Goal: Task Accomplishment & Management: Manage account settings

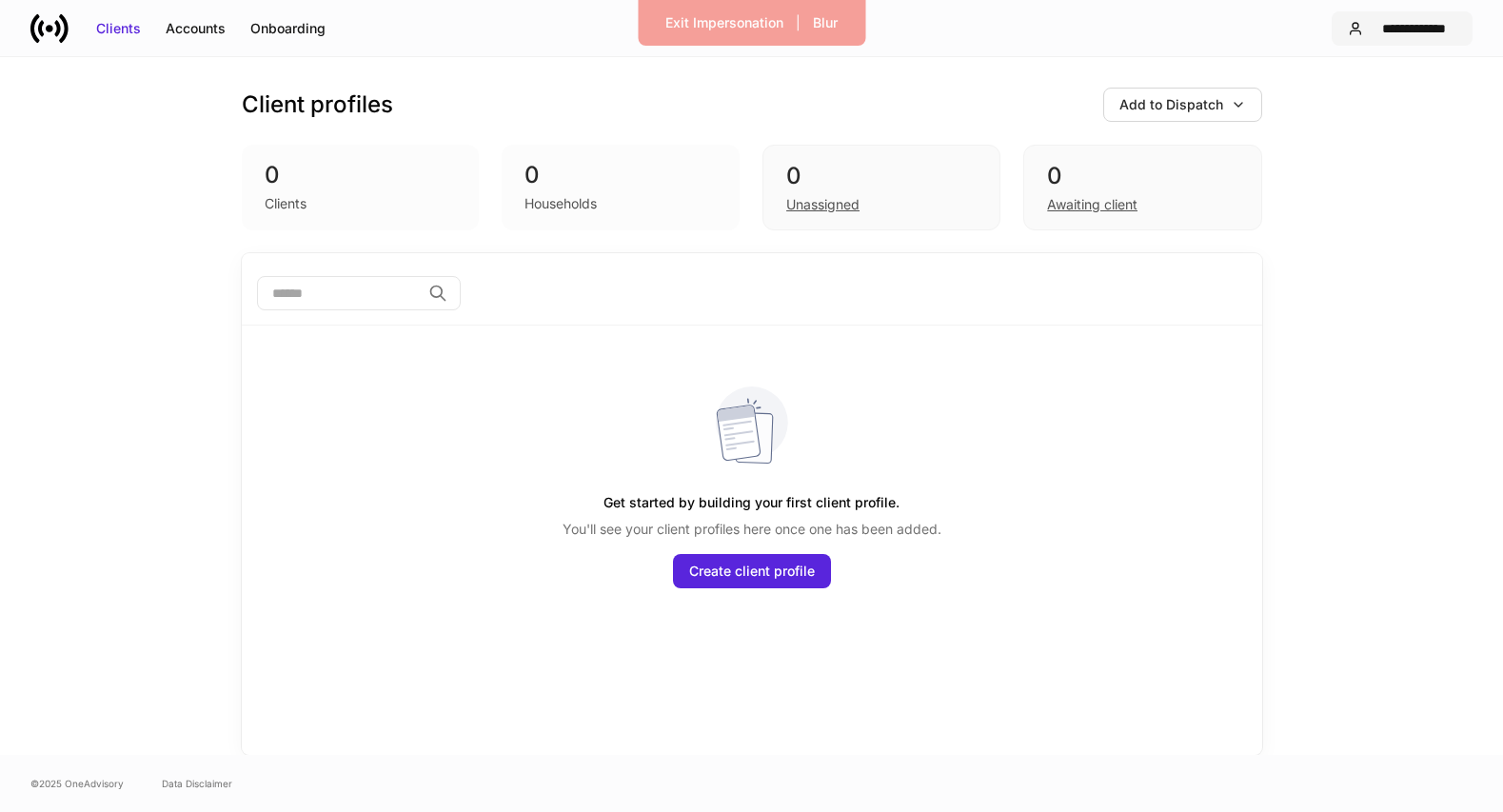
click at [1387, 28] on div "**********" at bounding box center [1414, 29] width 86 height 19
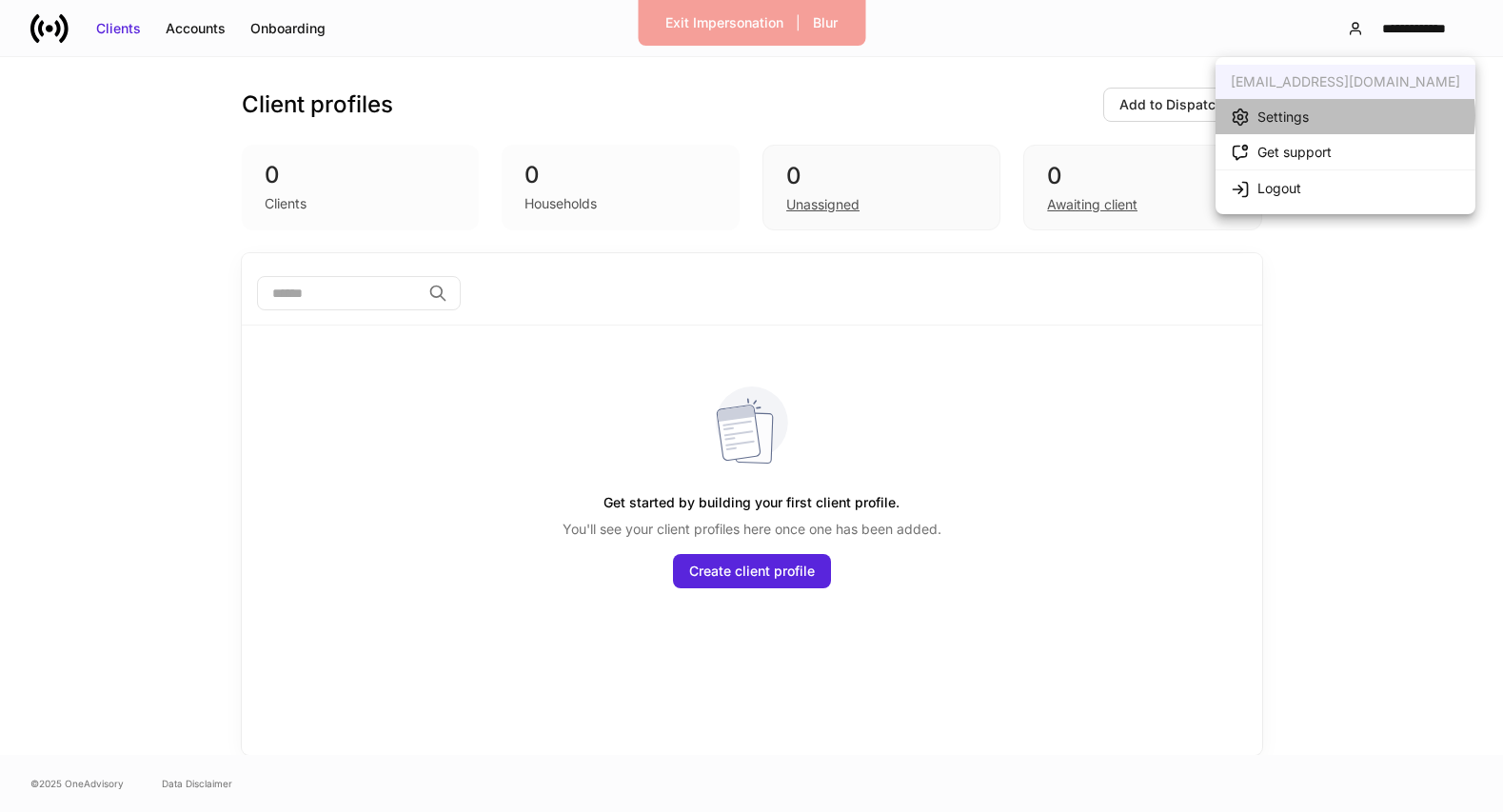
click at [1334, 115] on li "Settings" at bounding box center [1344, 117] width 260 height 35
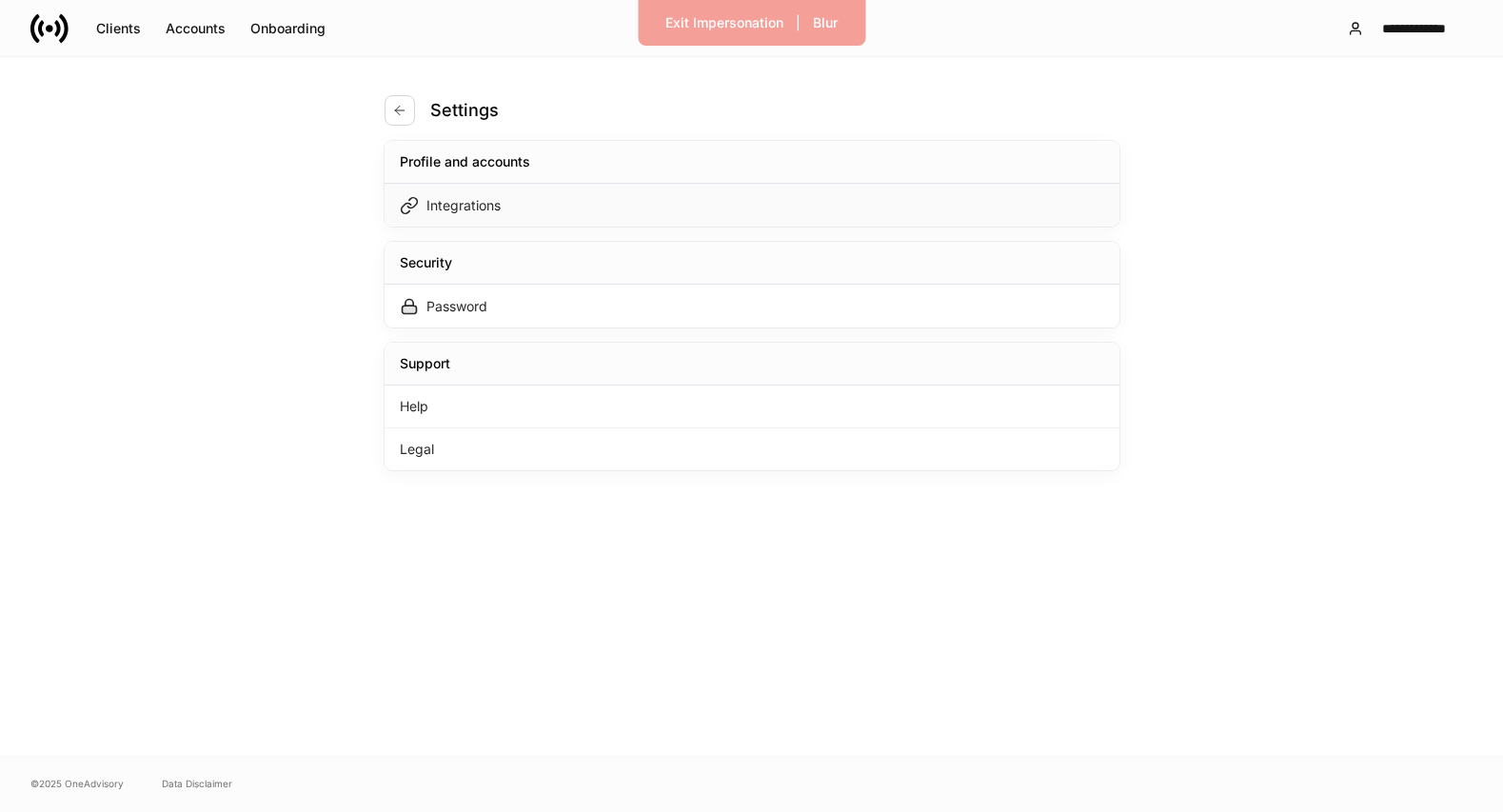
click at [867, 198] on div "Integrations" at bounding box center [751, 205] width 734 height 43
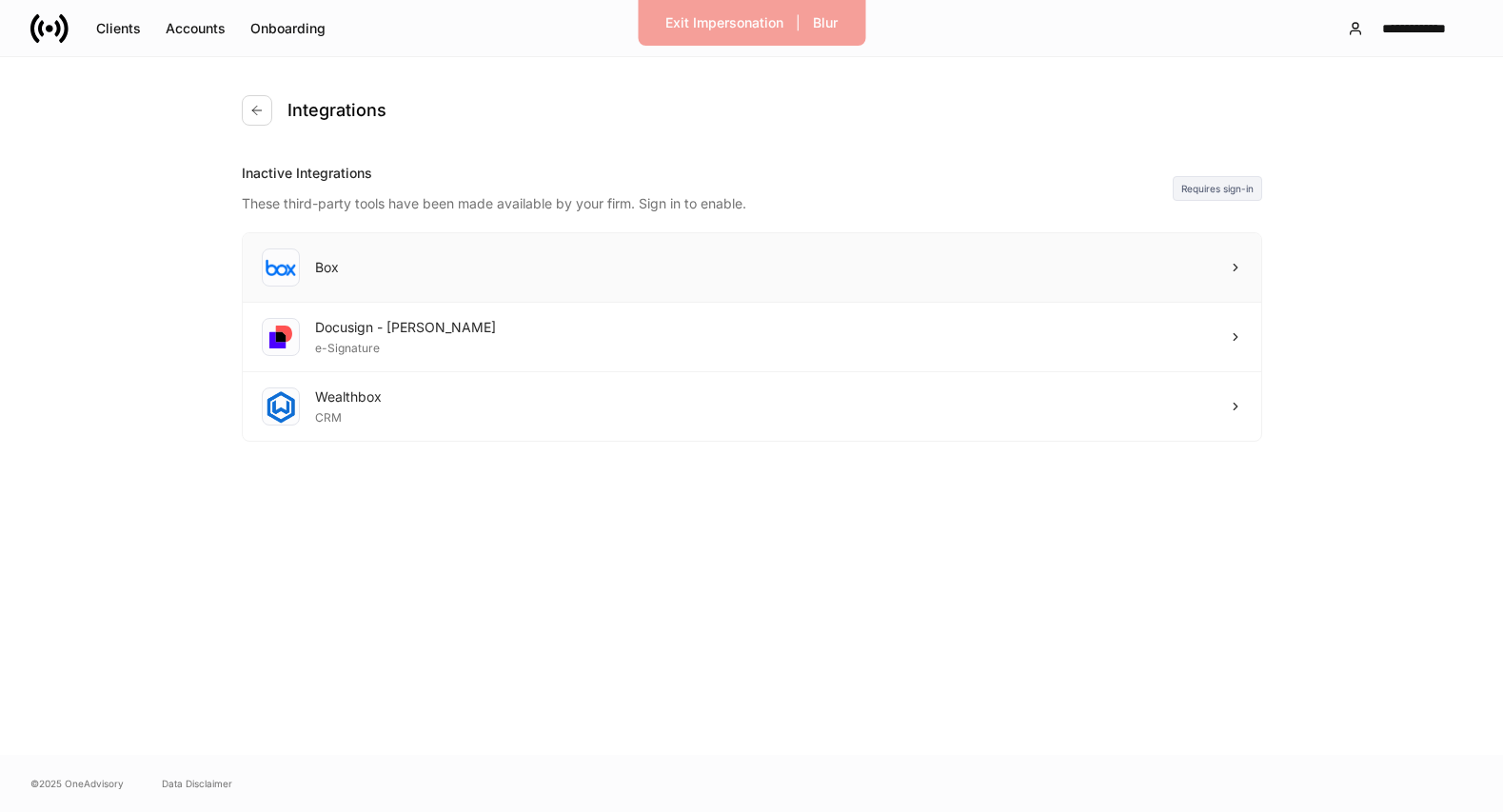
click at [865, 261] on div "Box" at bounding box center [751, 267] width 1019 height 69
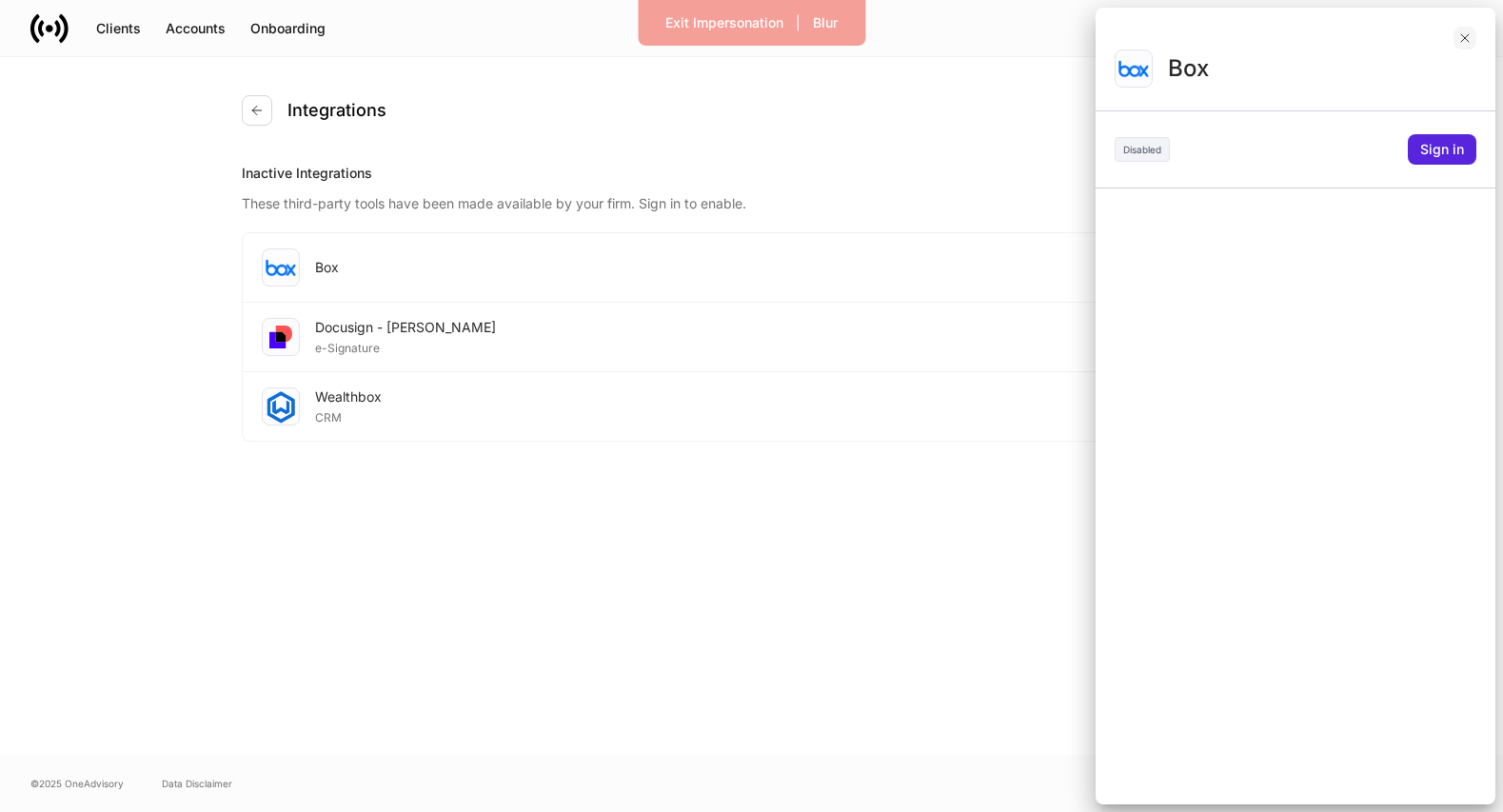
click at [1458, 42] on icon "button" at bounding box center [1465, 38] width 16 height 16
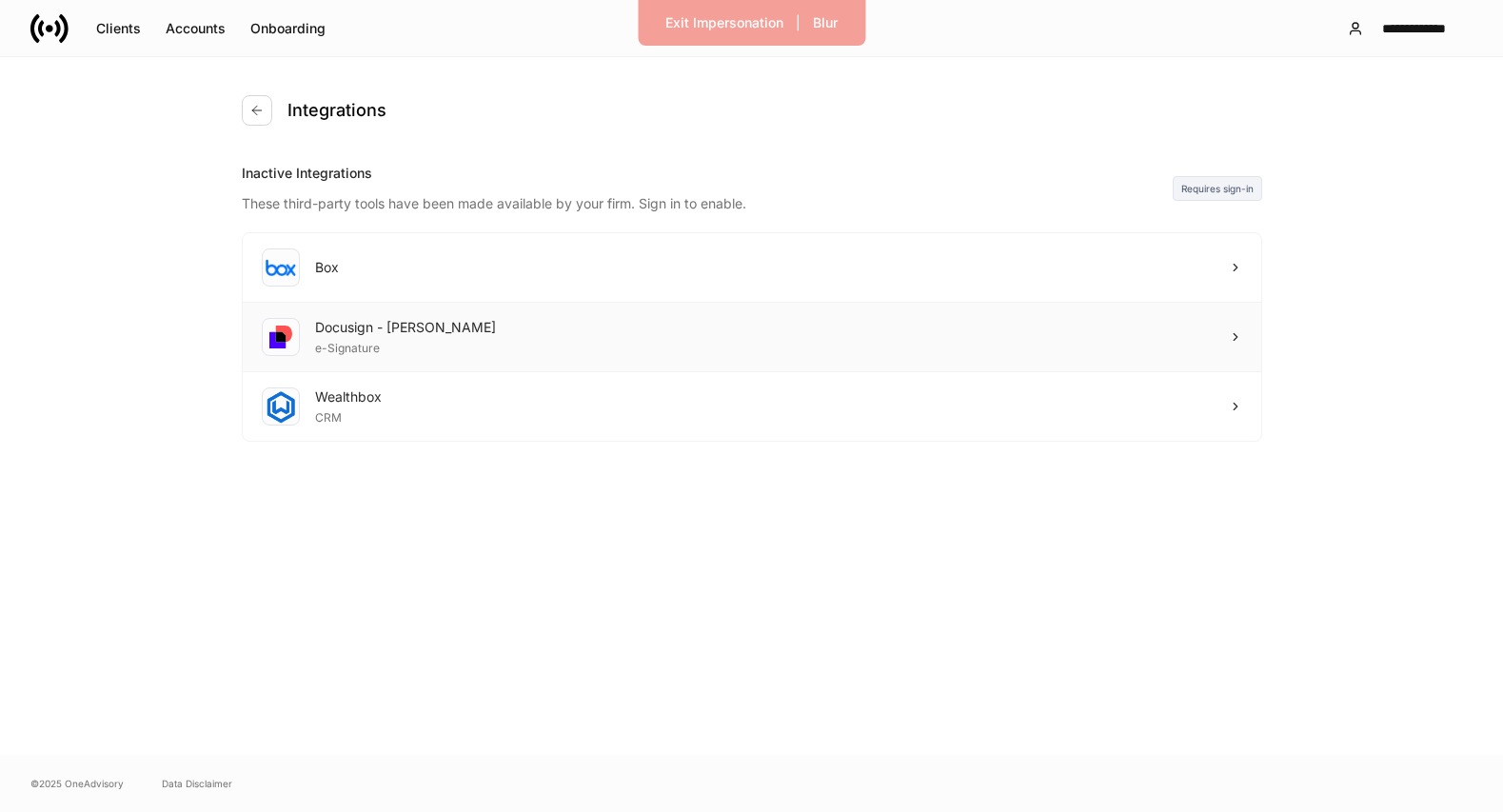
click at [815, 346] on div "Docusign - Schwab e-Signature" at bounding box center [751, 336] width 1019 height 69
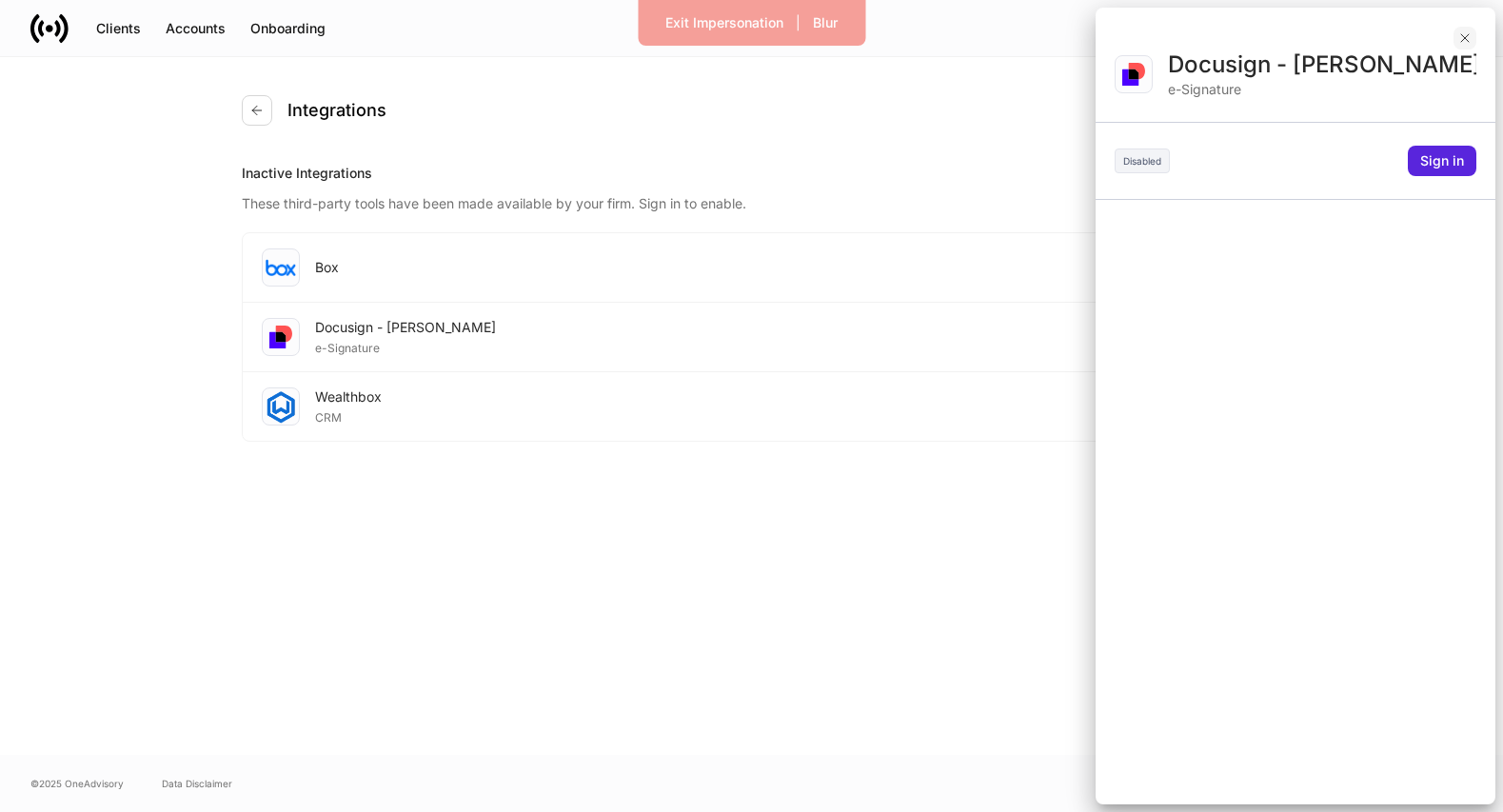
click at [1468, 43] on icon "button" at bounding box center [1465, 38] width 16 height 16
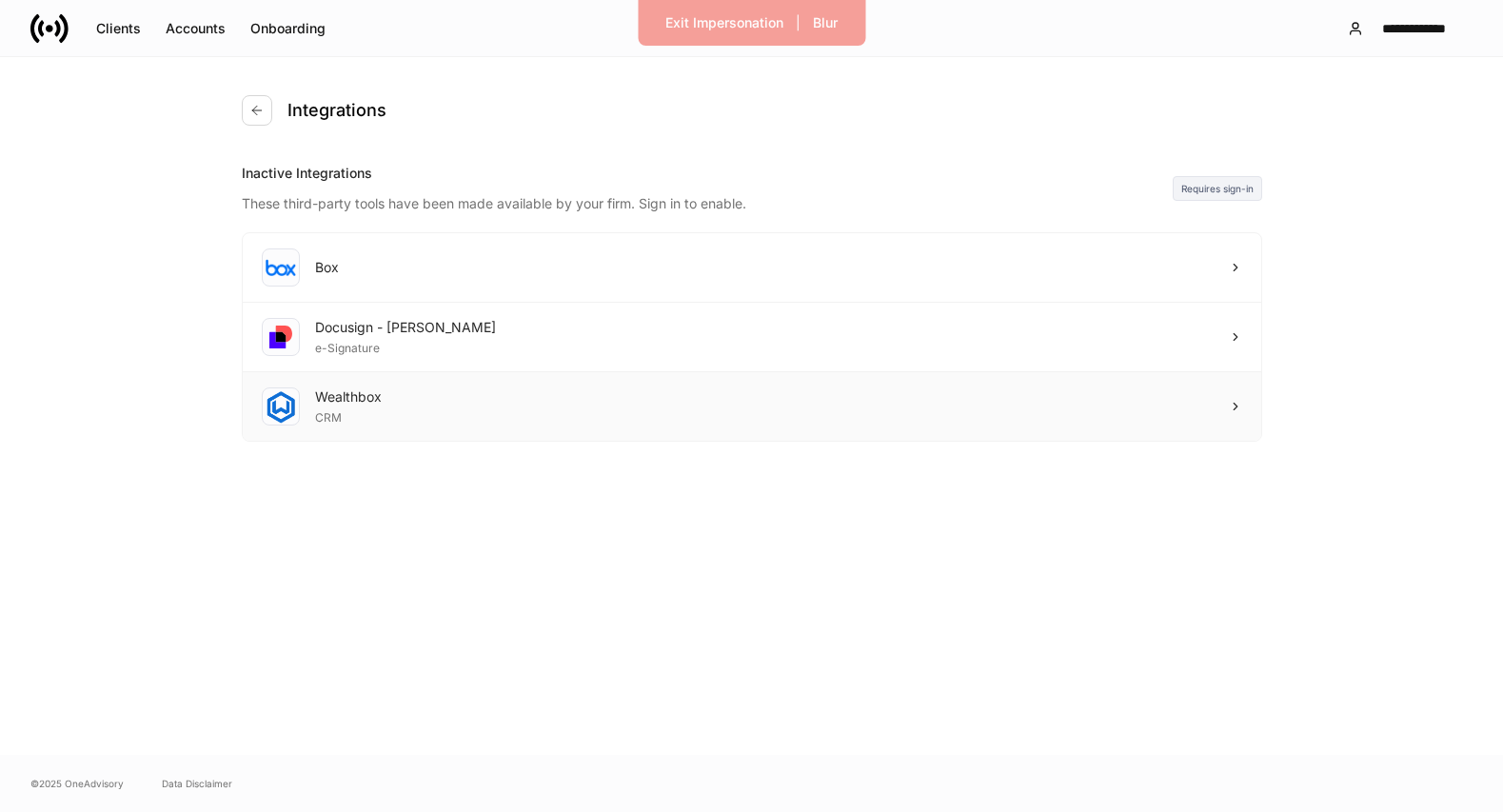
click at [958, 415] on div "Wealthbox CRM" at bounding box center [751, 406] width 1019 height 68
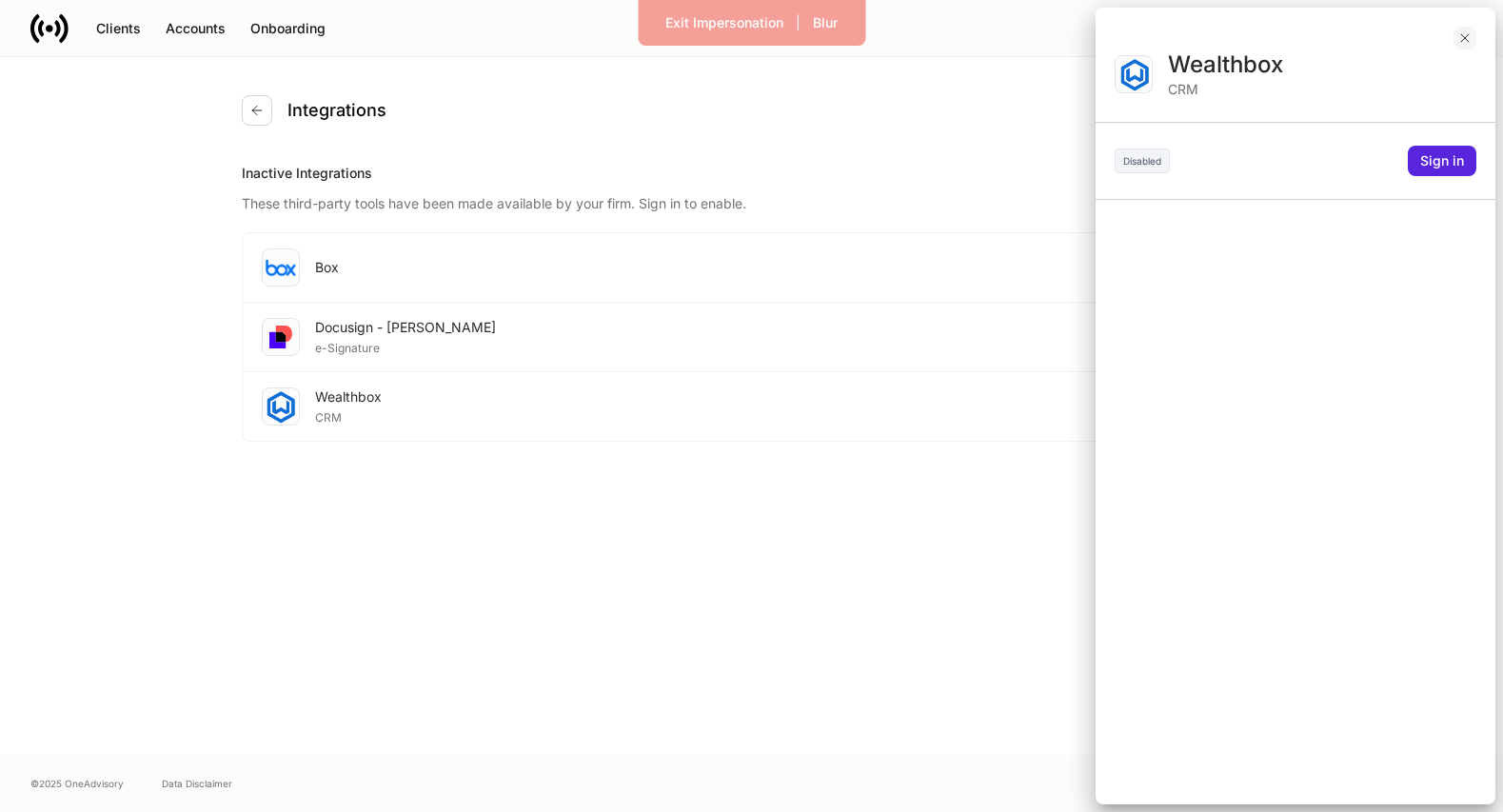
click at [1468, 35] on icon "button" at bounding box center [1465, 38] width 16 height 16
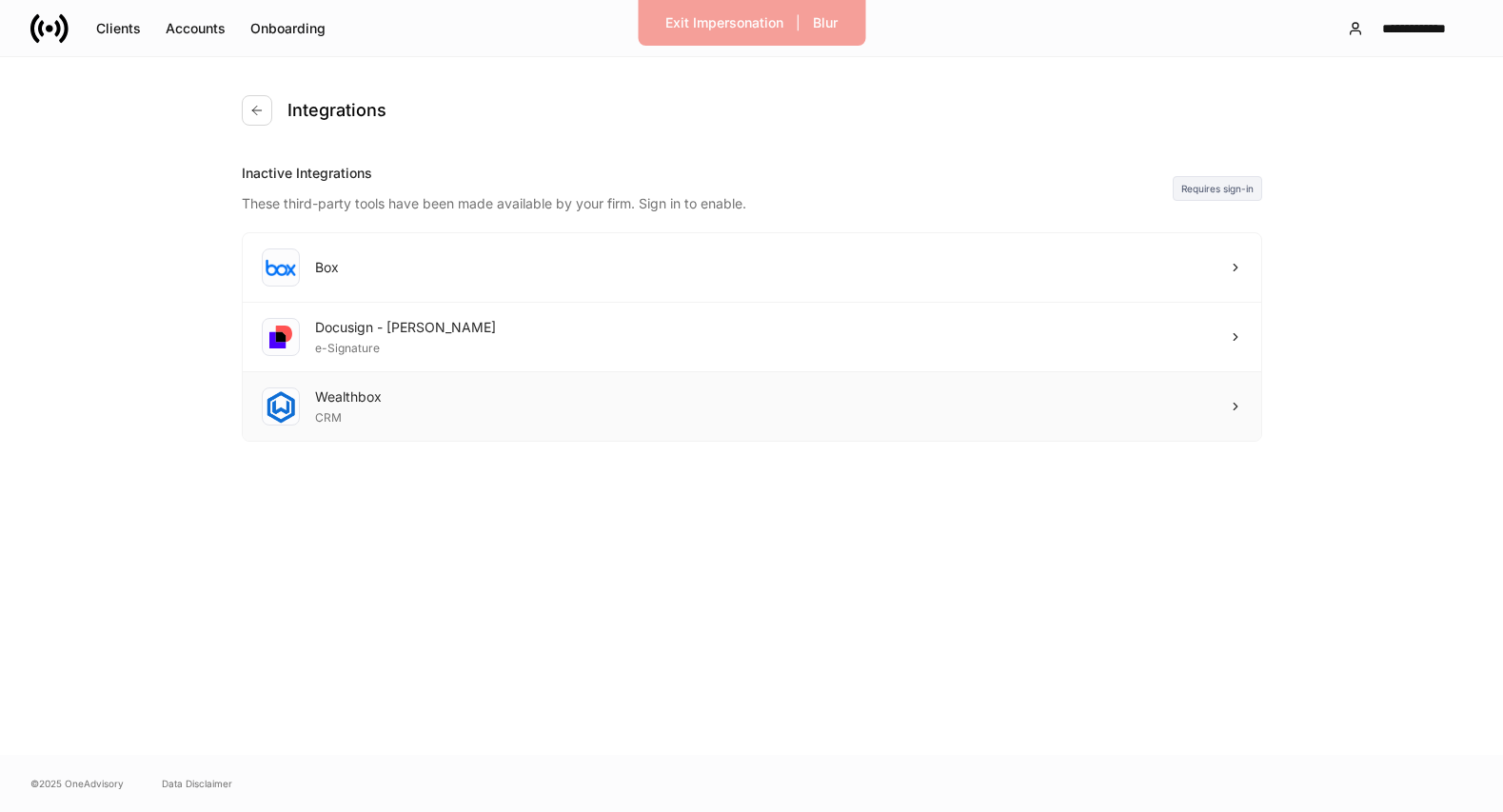
click at [1155, 419] on div "Wealthbox CRM" at bounding box center [751, 406] width 1019 height 68
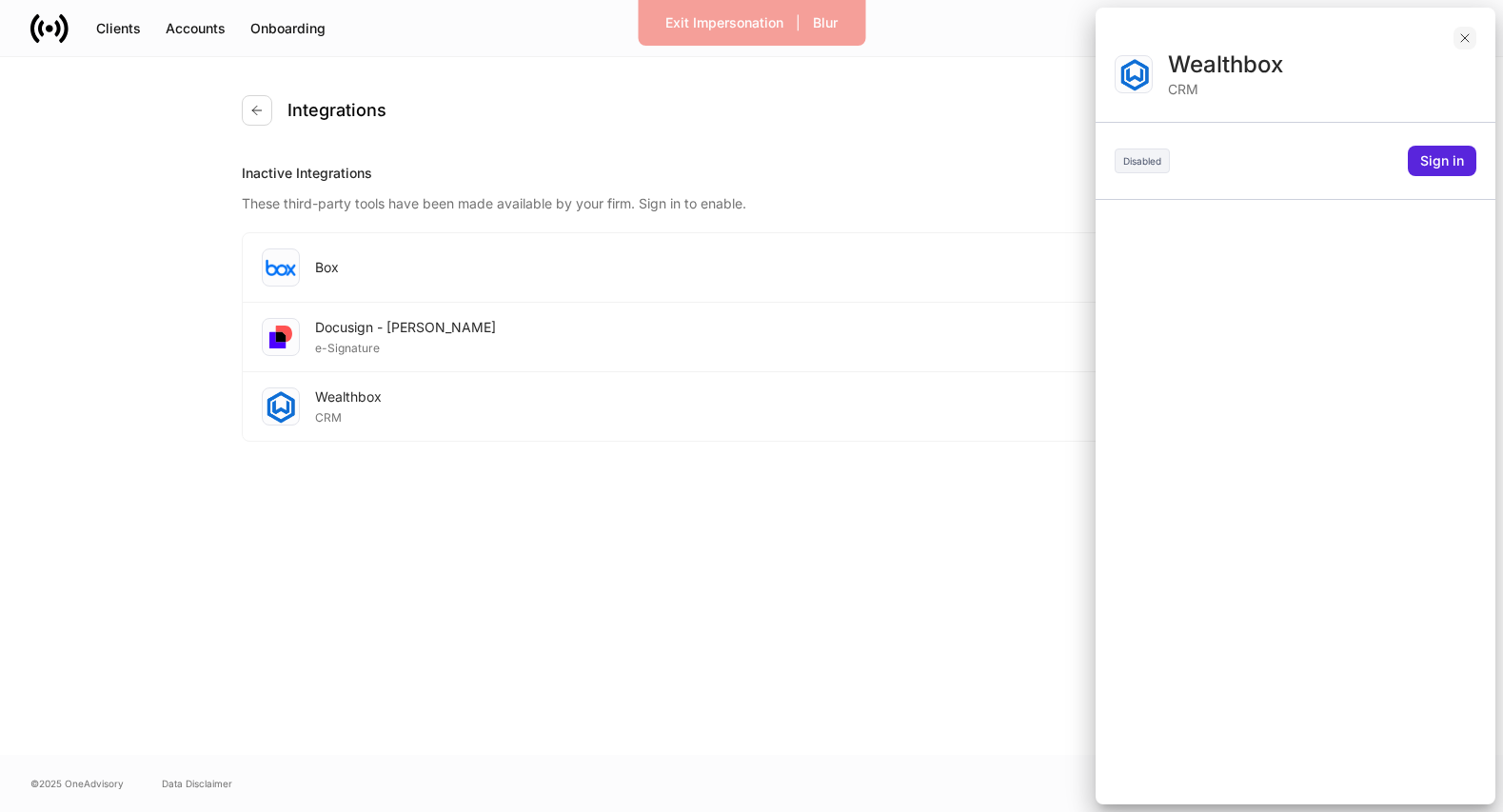
click at [1462, 33] on icon "button" at bounding box center [1465, 38] width 16 height 16
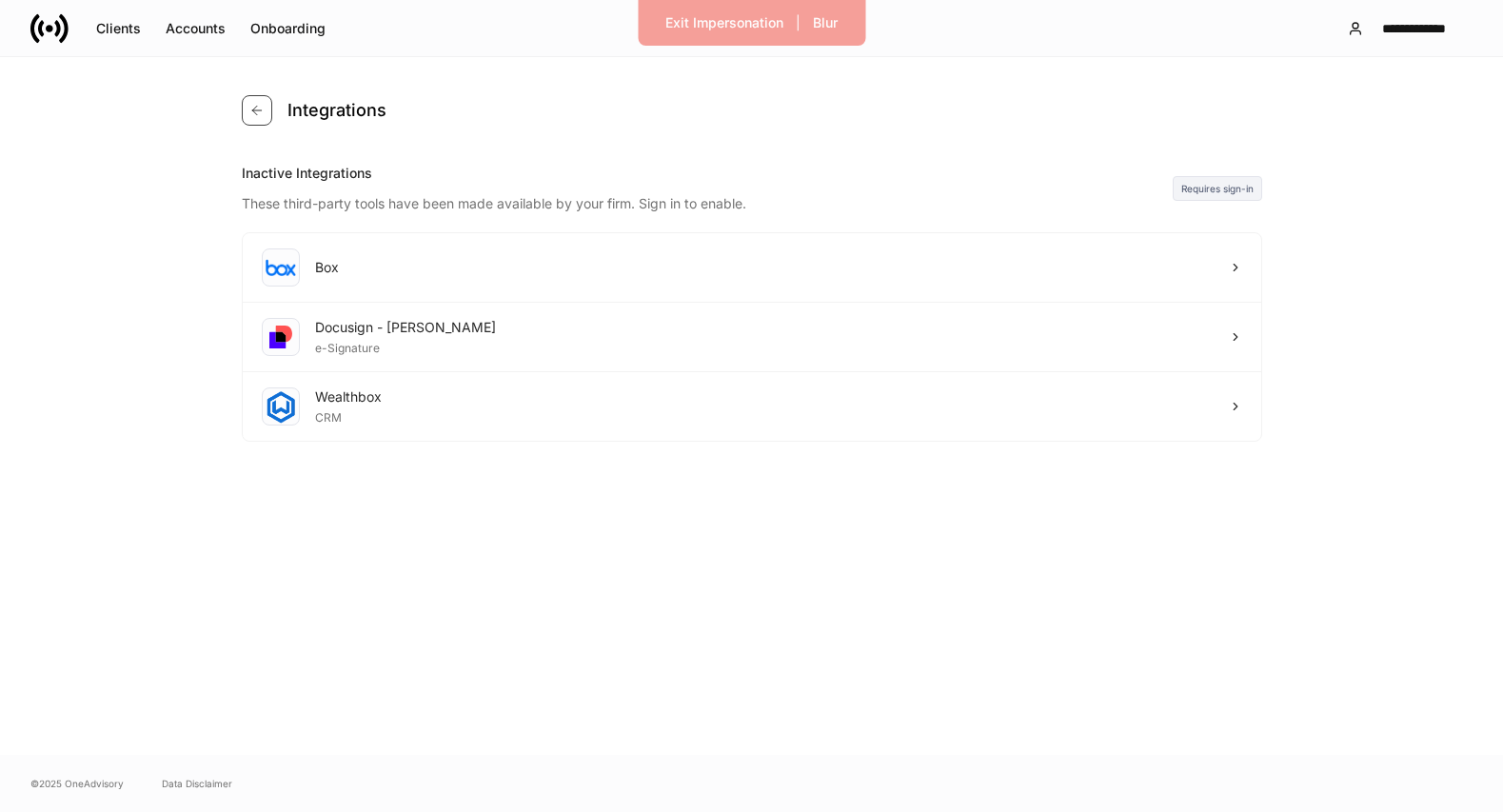
click at [260, 124] on button "button" at bounding box center [256, 110] width 30 height 30
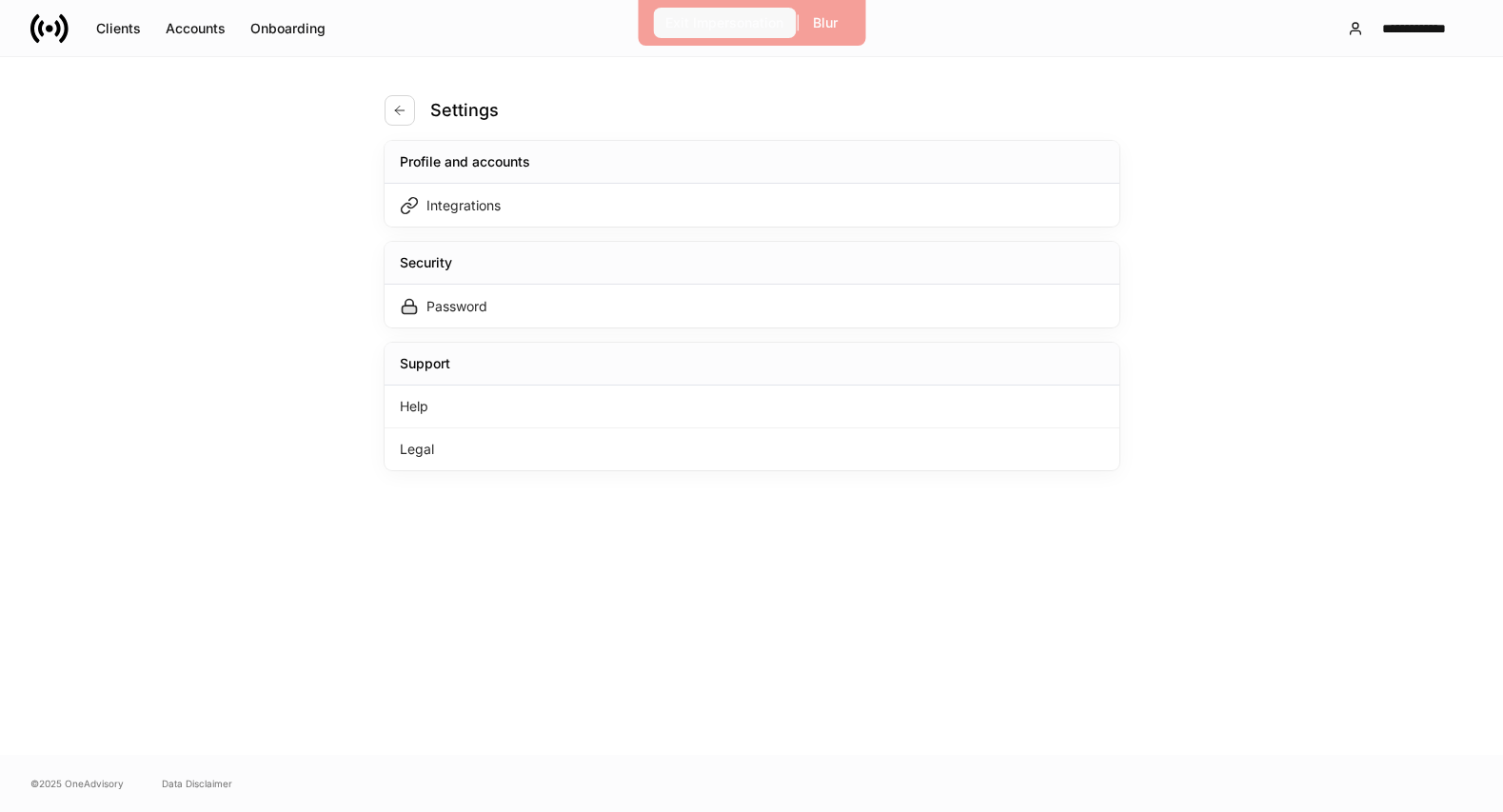
click at [687, 30] on div "Exit Impersonation" at bounding box center [724, 23] width 118 height 19
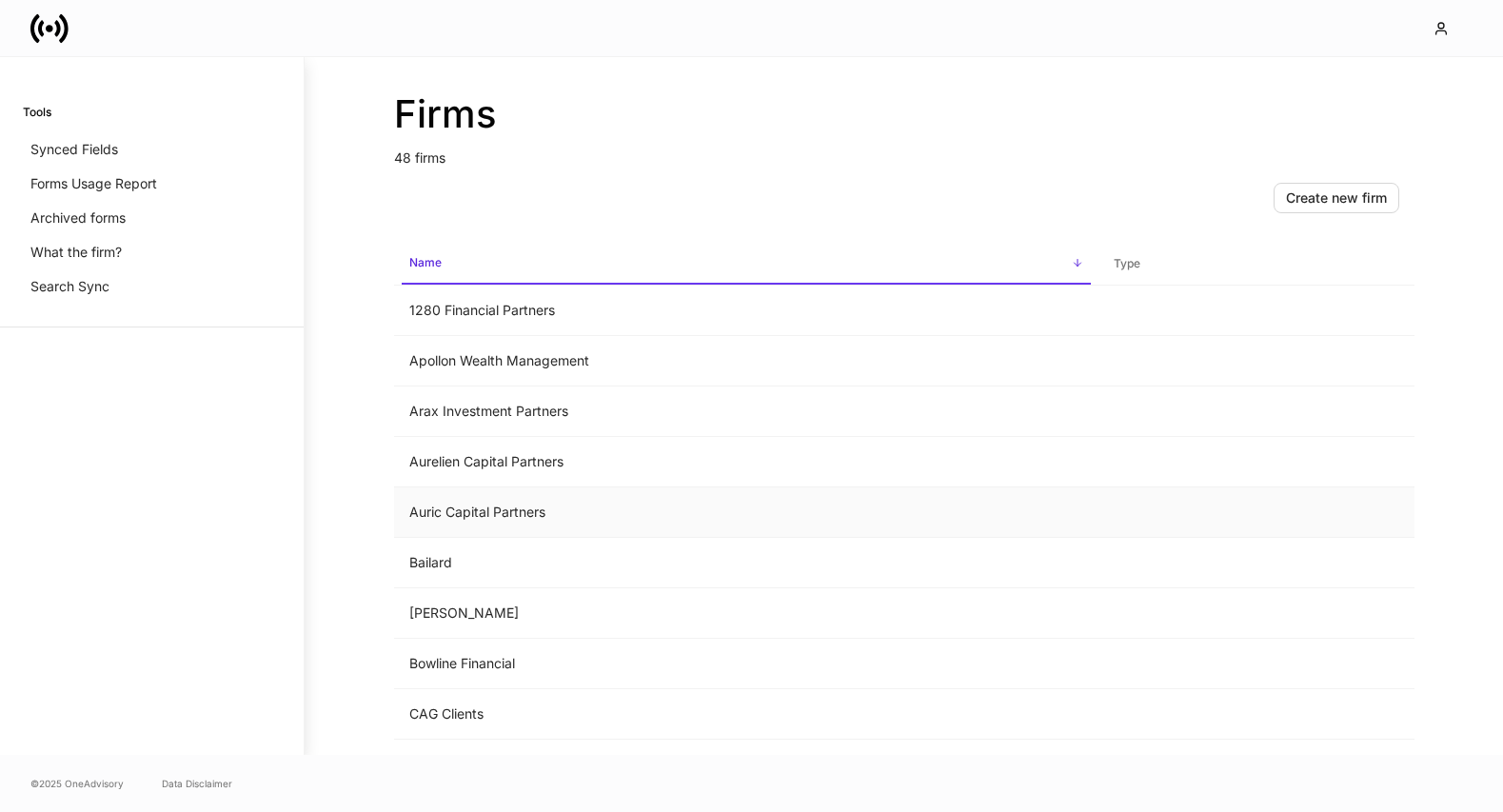
click at [590, 506] on td "Auric Capital Partners" at bounding box center [746, 512] width 704 height 51
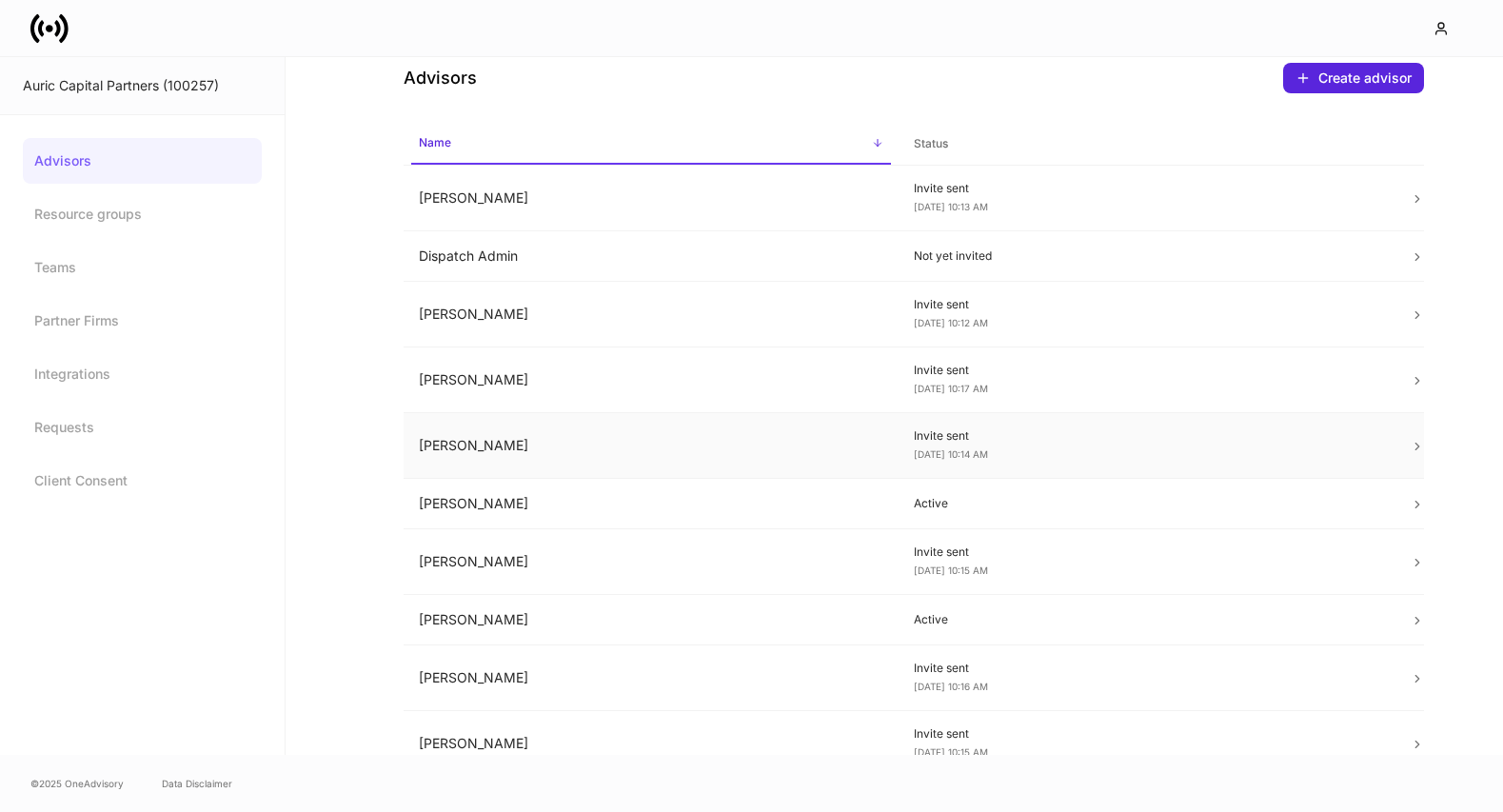
scroll to position [38, 0]
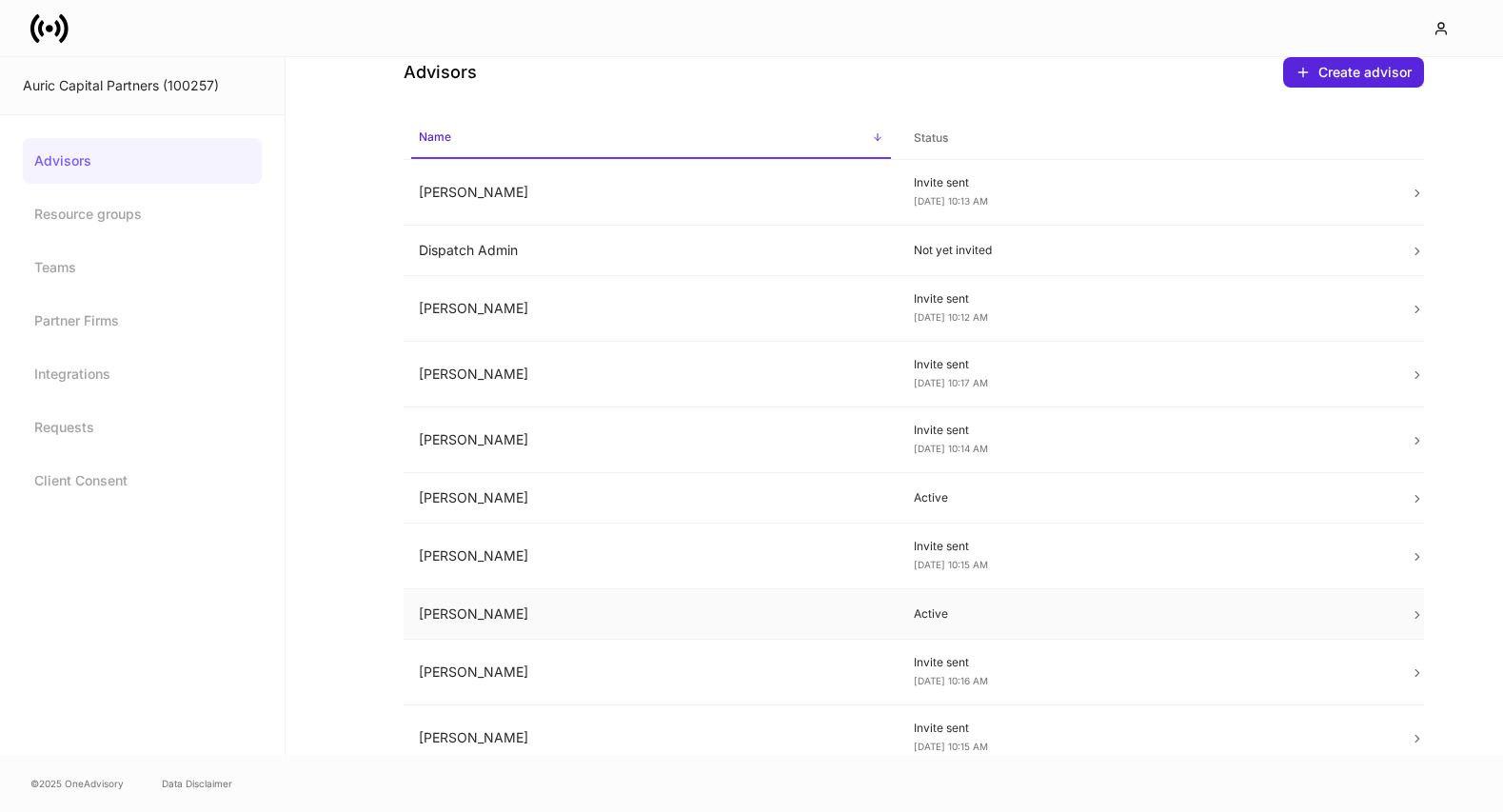
click at [593, 618] on td "Lauren Faltys" at bounding box center [652, 615] width 496 height 51
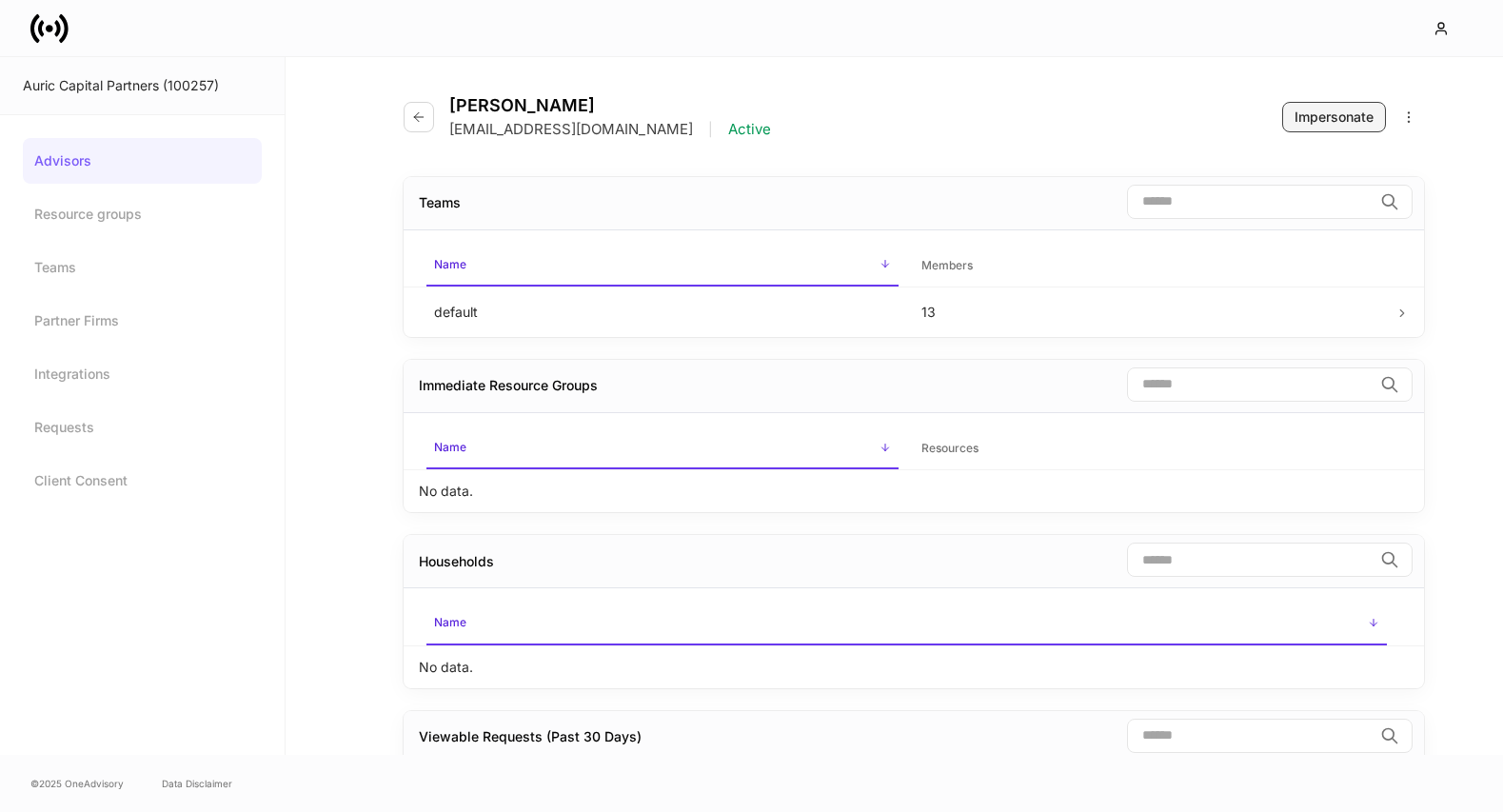
click at [1313, 125] on button "Impersonate" at bounding box center [1334, 117] width 104 height 30
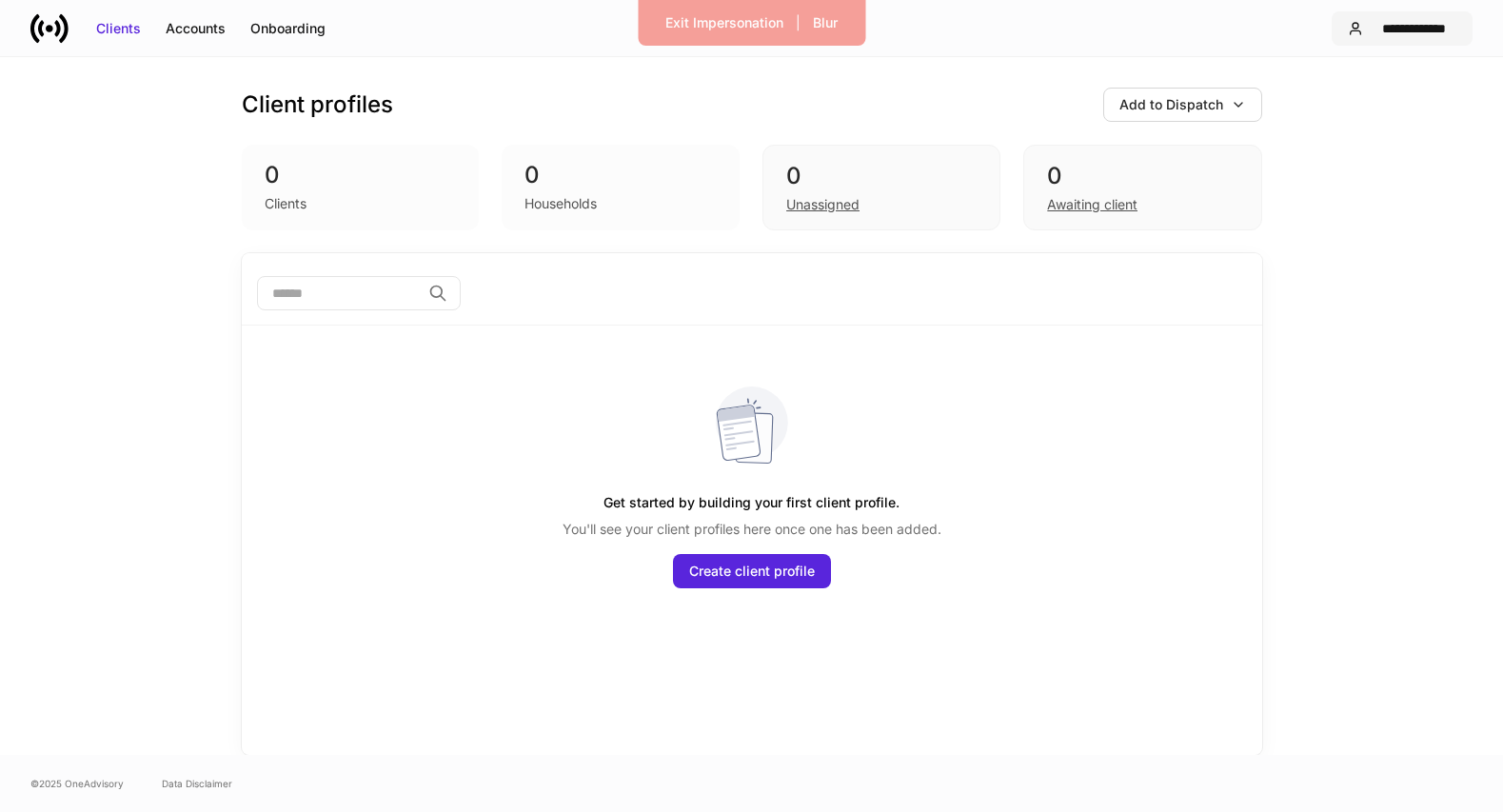
click at [1377, 30] on div "**********" at bounding box center [1414, 29] width 86 height 19
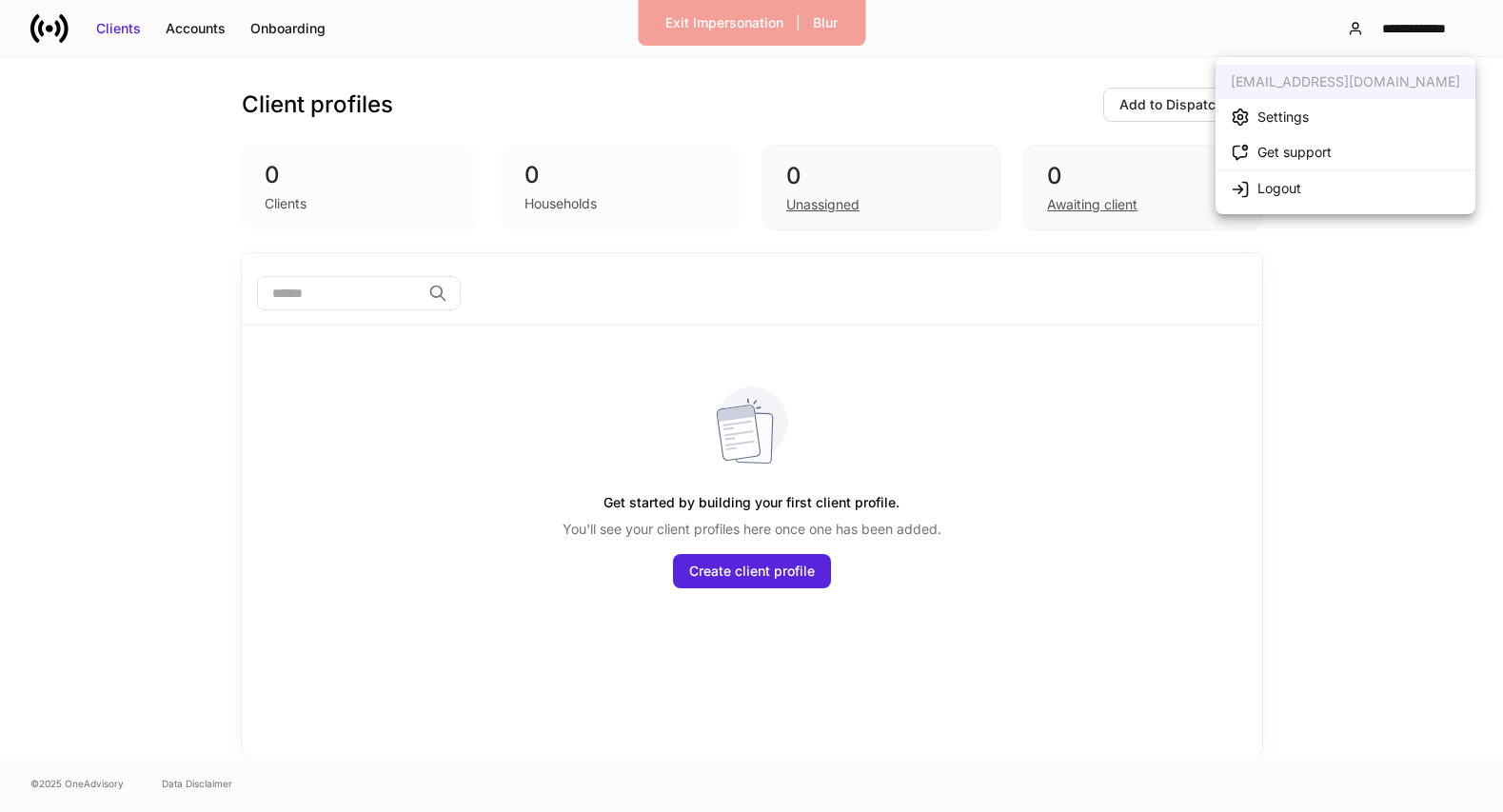
click at [1303, 117] on div "Settings" at bounding box center [1282, 118] width 52 height 19
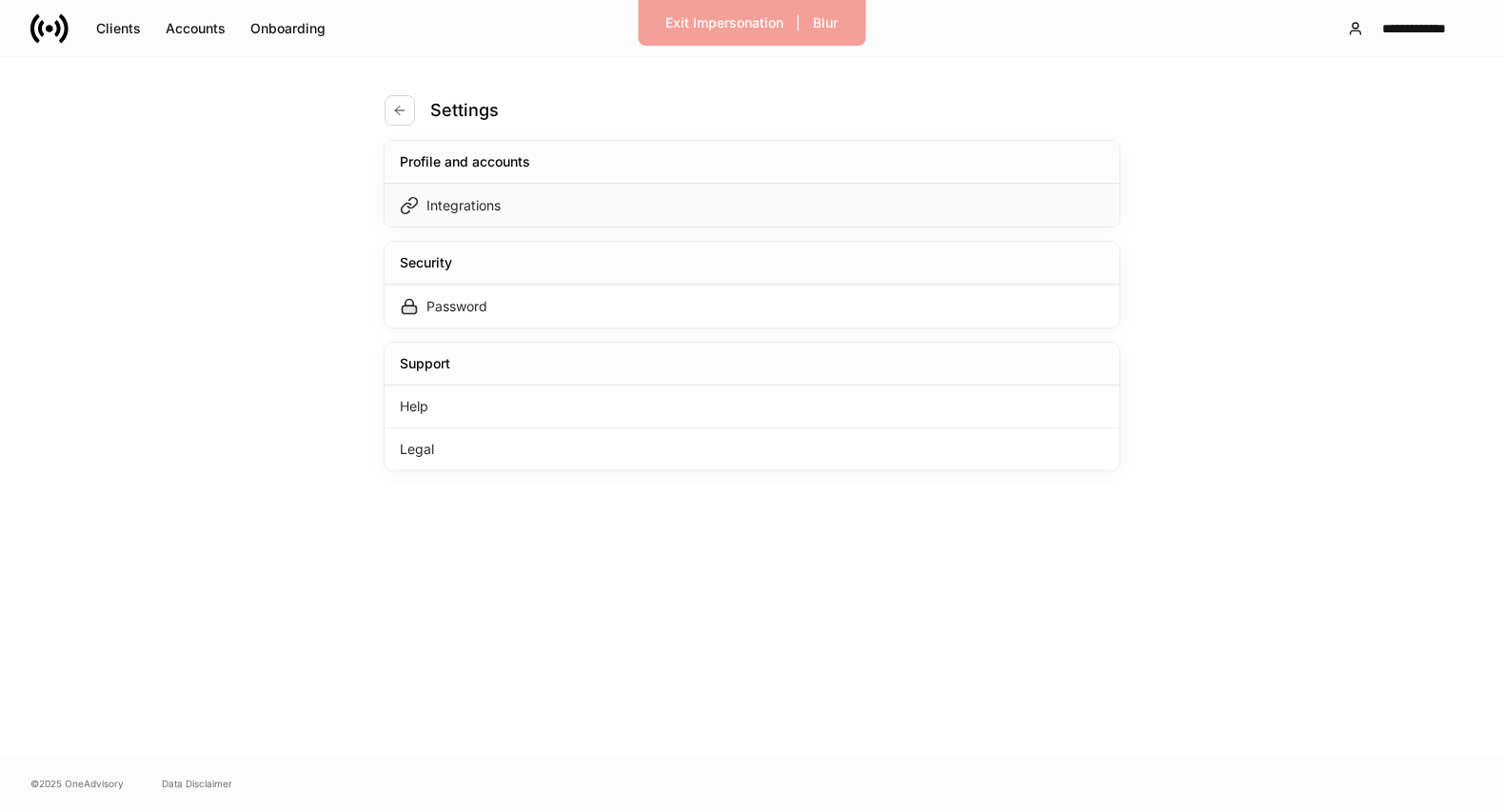
click at [887, 201] on div "Integrations" at bounding box center [751, 205] width 734 height 43
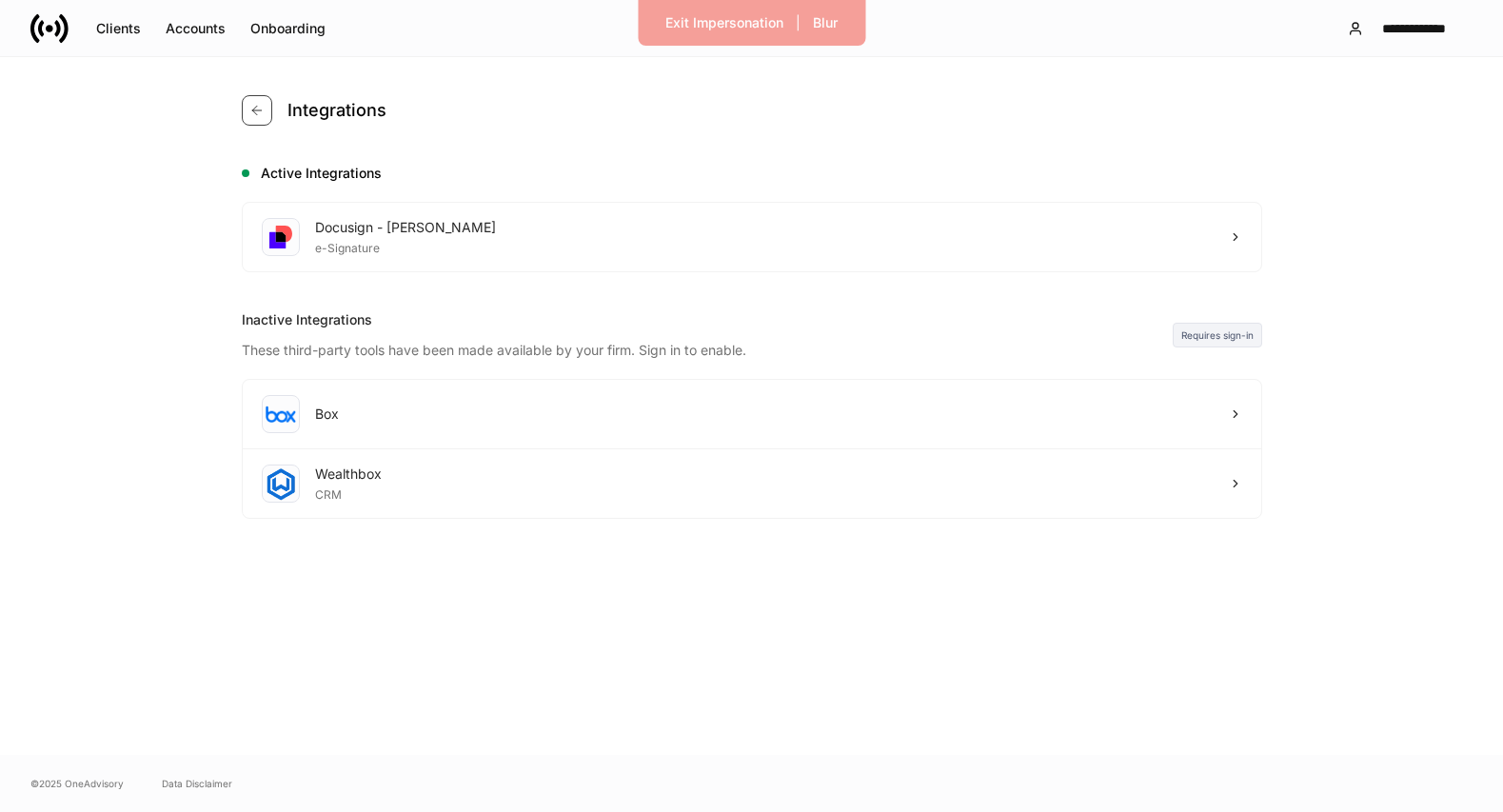
click at [262, 110] on icon "button" at bounding box center [257, 111] width 16 height 16
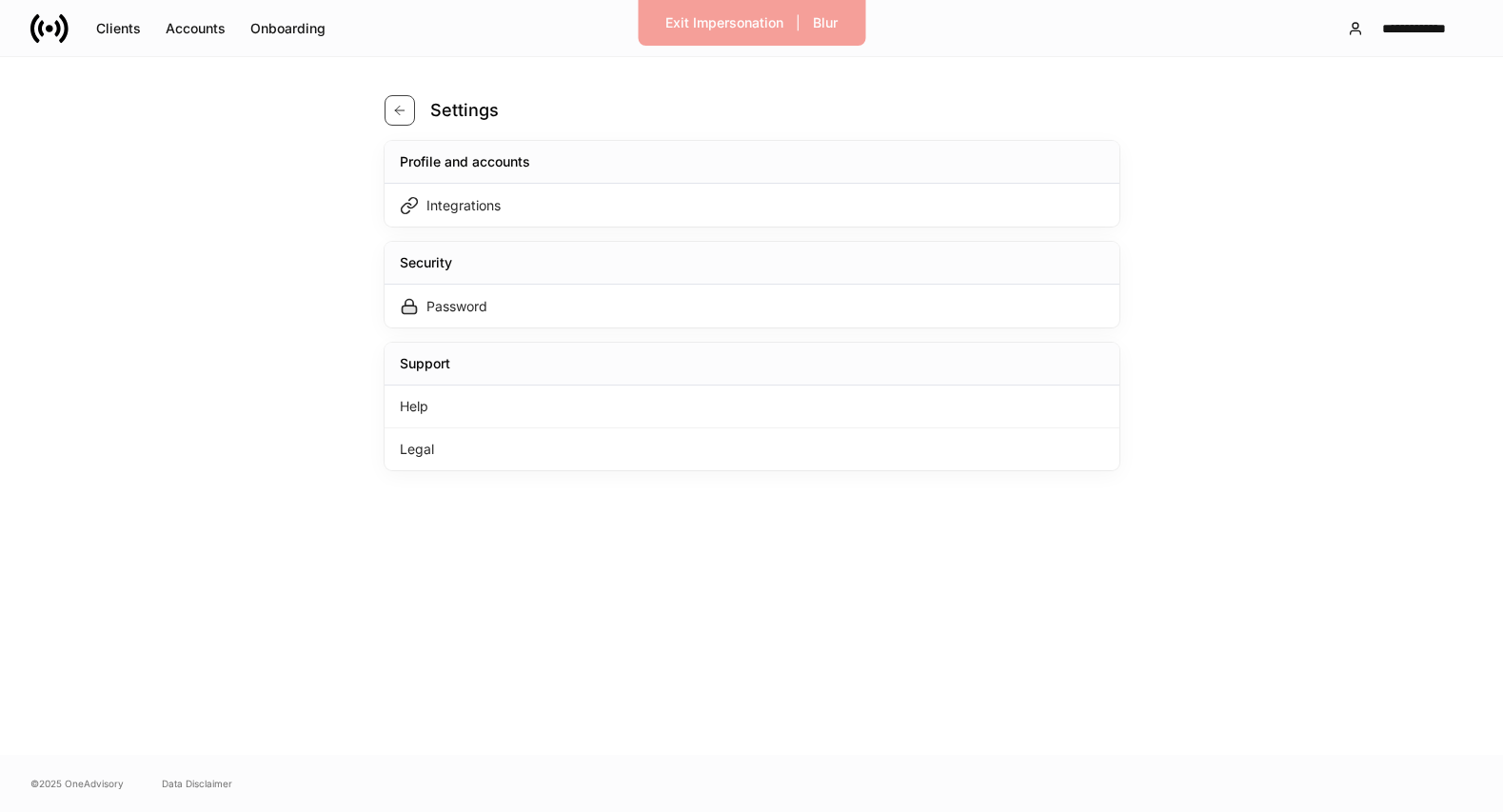
click at [412, 110] on button "button" at bounding box center [399, 110] width 30 height 30
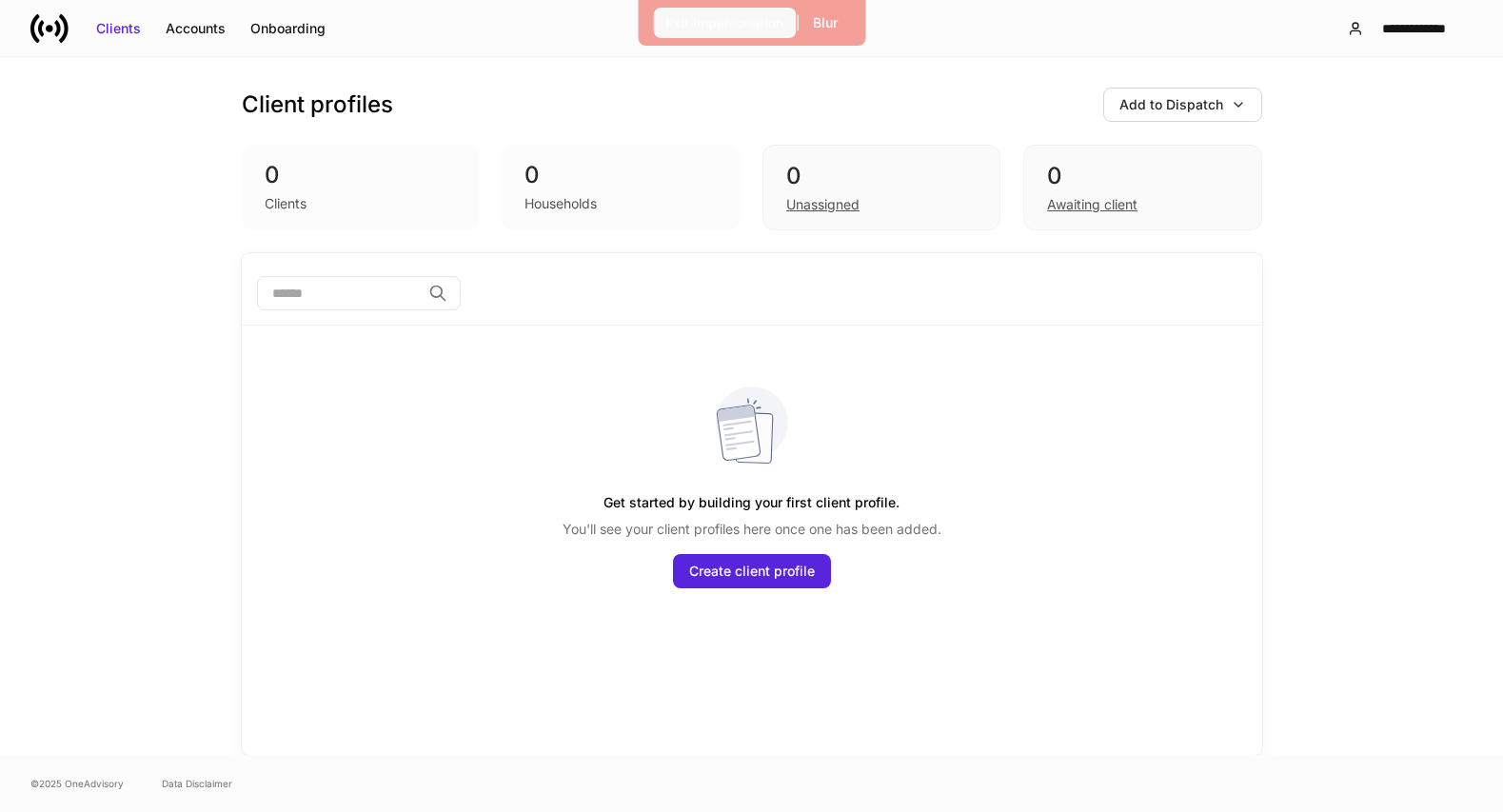
click at [736, 22] on div "Exit Impersonation" at bounding box center [724, 23] width 118 height 19
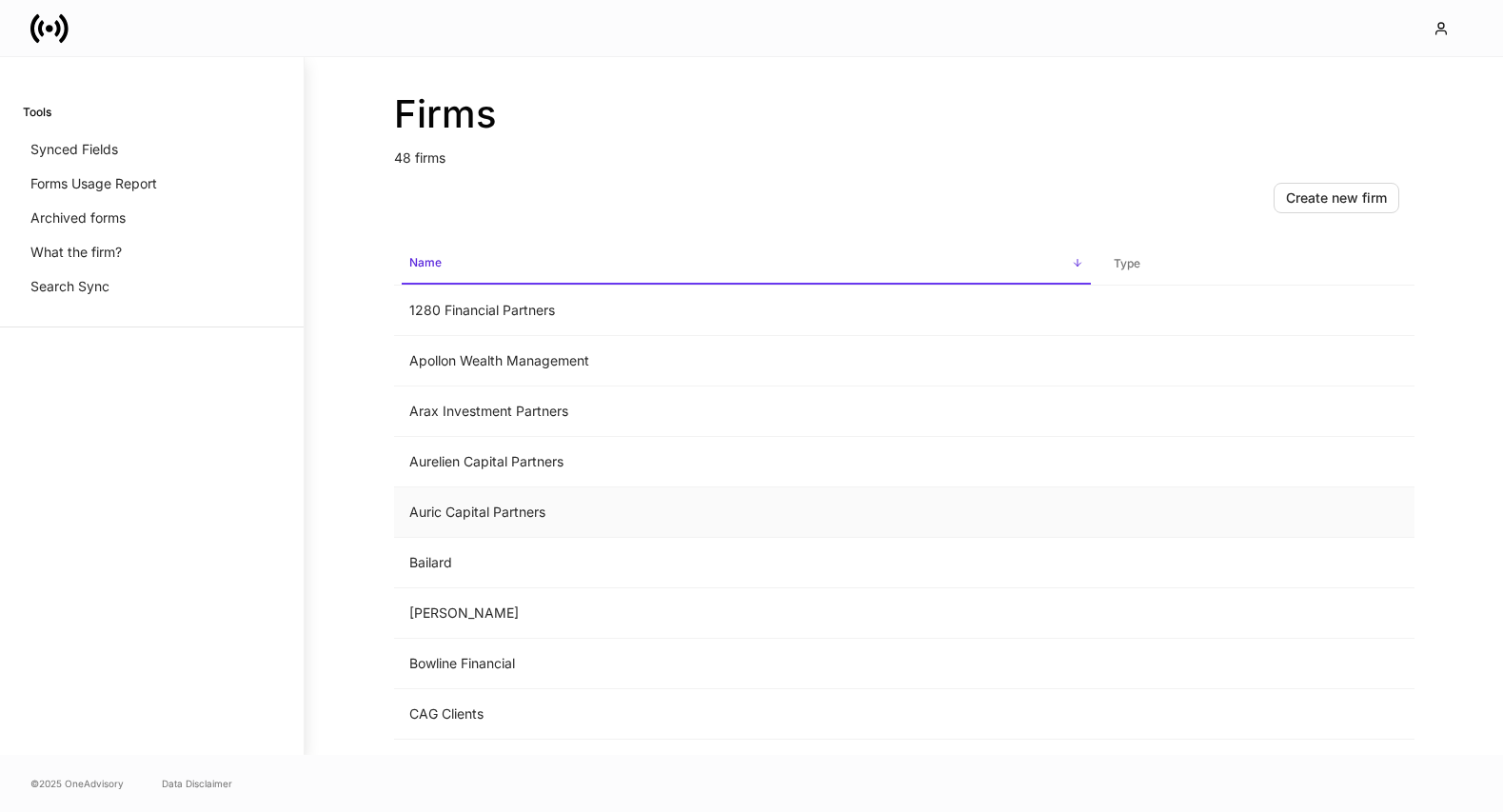
click at [657, 495] on td "Auric Capital Partners" at bounding box center [746, 512] width 704 height 51
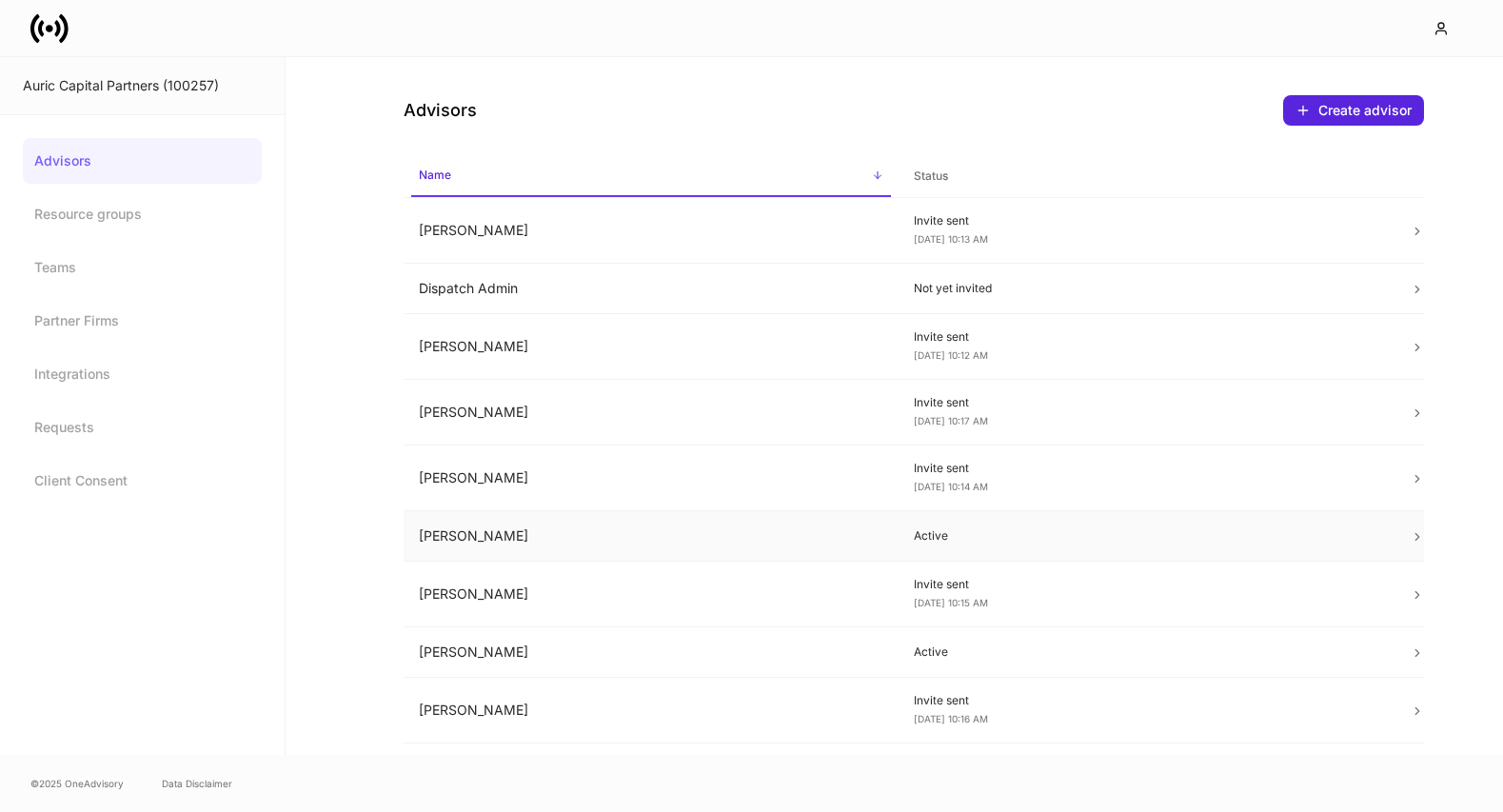
click at [785, 551] on td "Jill Reddell" at bounding box center [652, 536] width 496 height 51
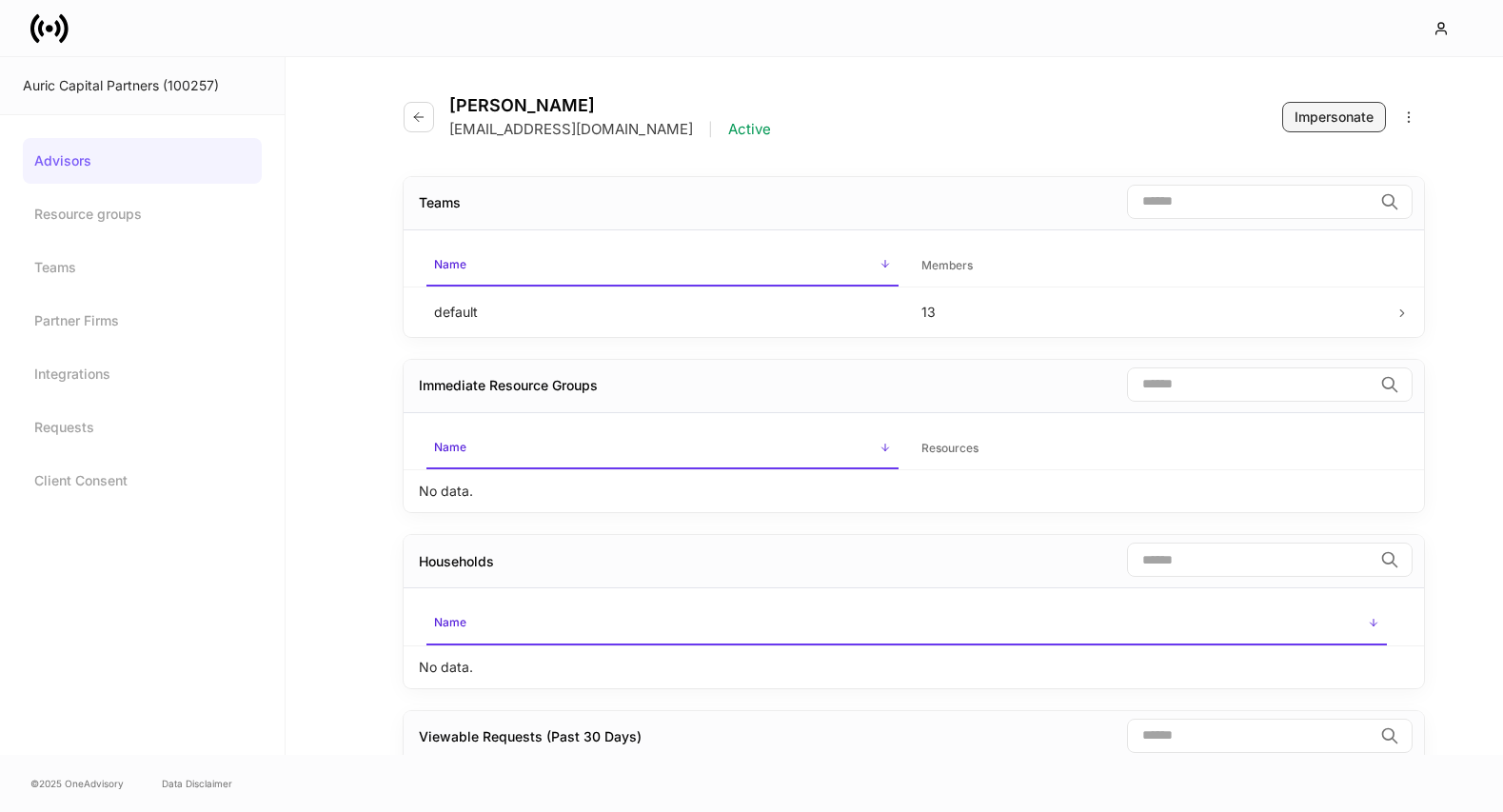
click at [1319, 116] on div "Impersonate" at bounding box center [1334, 118] width 79 height 19
